Goal: Transaction & Acquisition: Purchase product/service

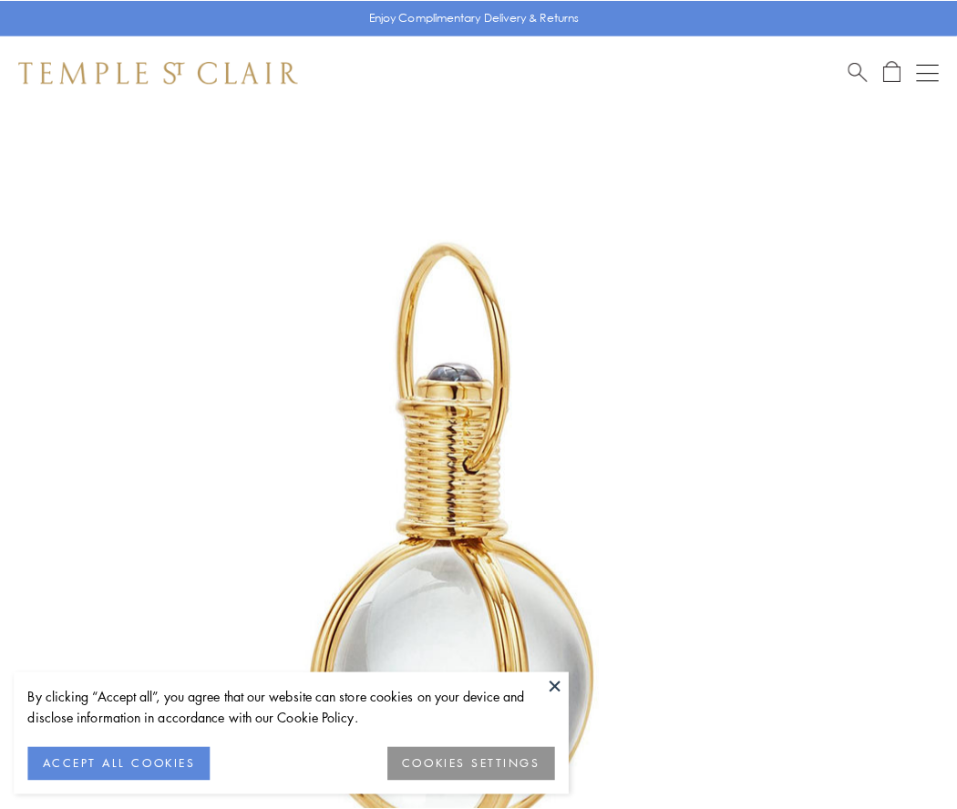
scroll to position [476, 0]
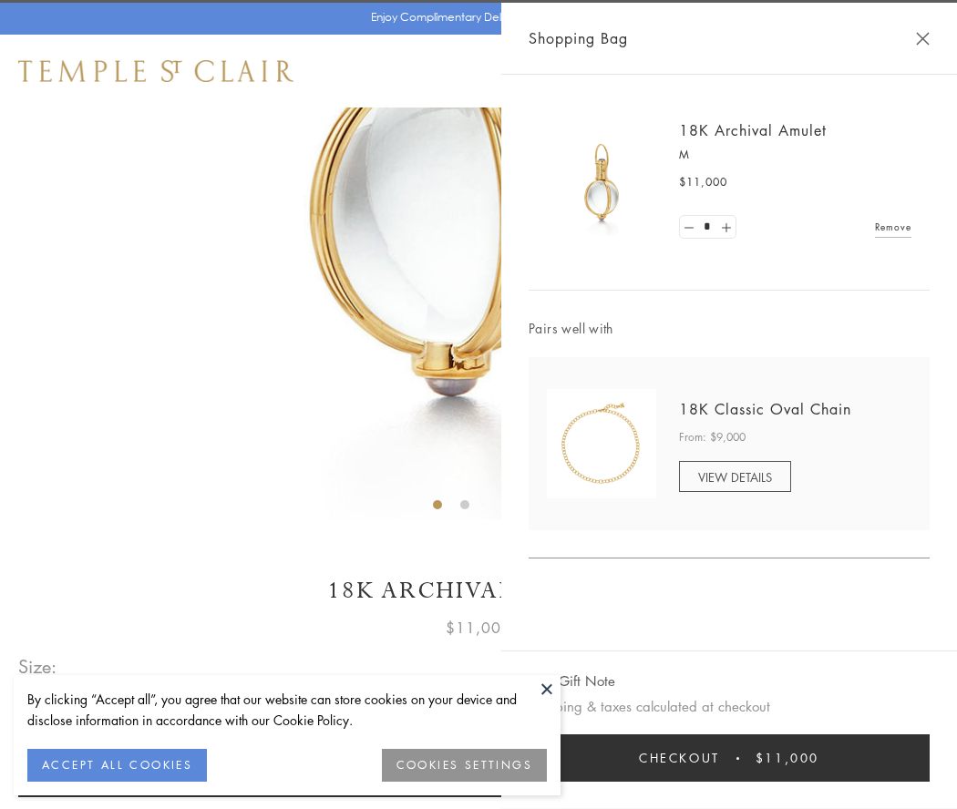
click at [729, 758] on button "Checkout $11,000" at bounding box center [729, 758] width 401 height 47
